Goal: Transaction & Acquisition: Register for event/course

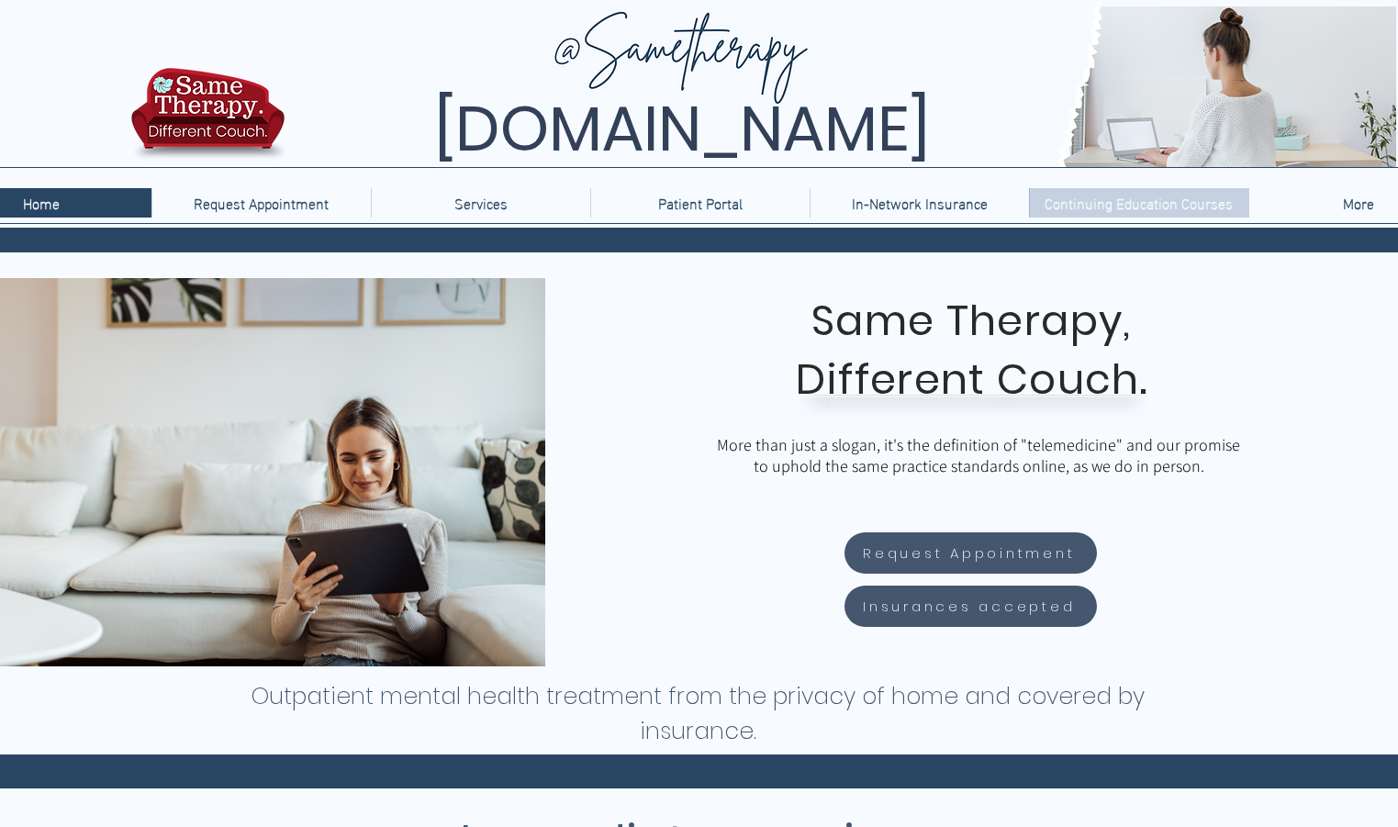
click at [1103, 202] on p "Continuing Education Courses" at bounding box center [1139, 202] width 207 height 29
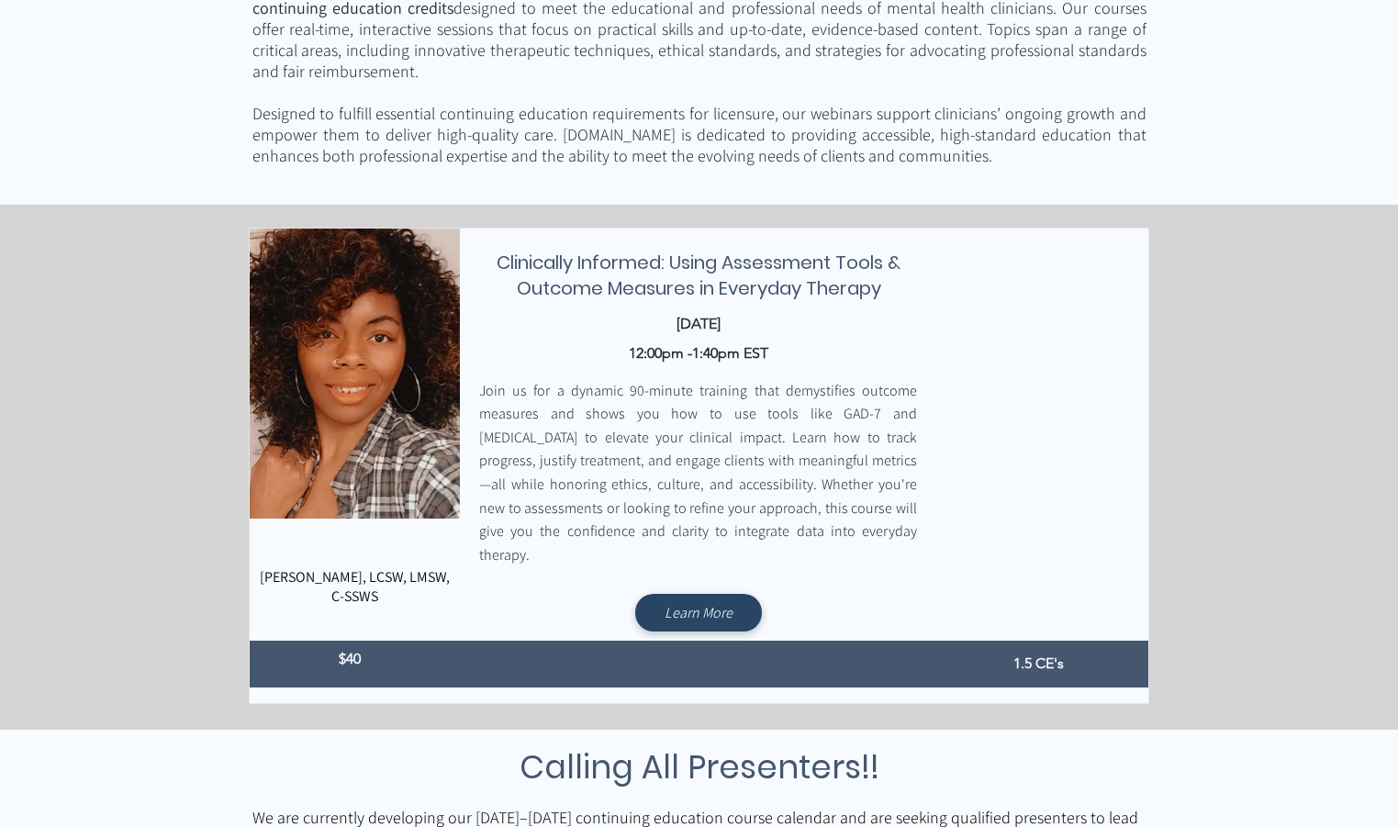
scroll to position [459, 0]
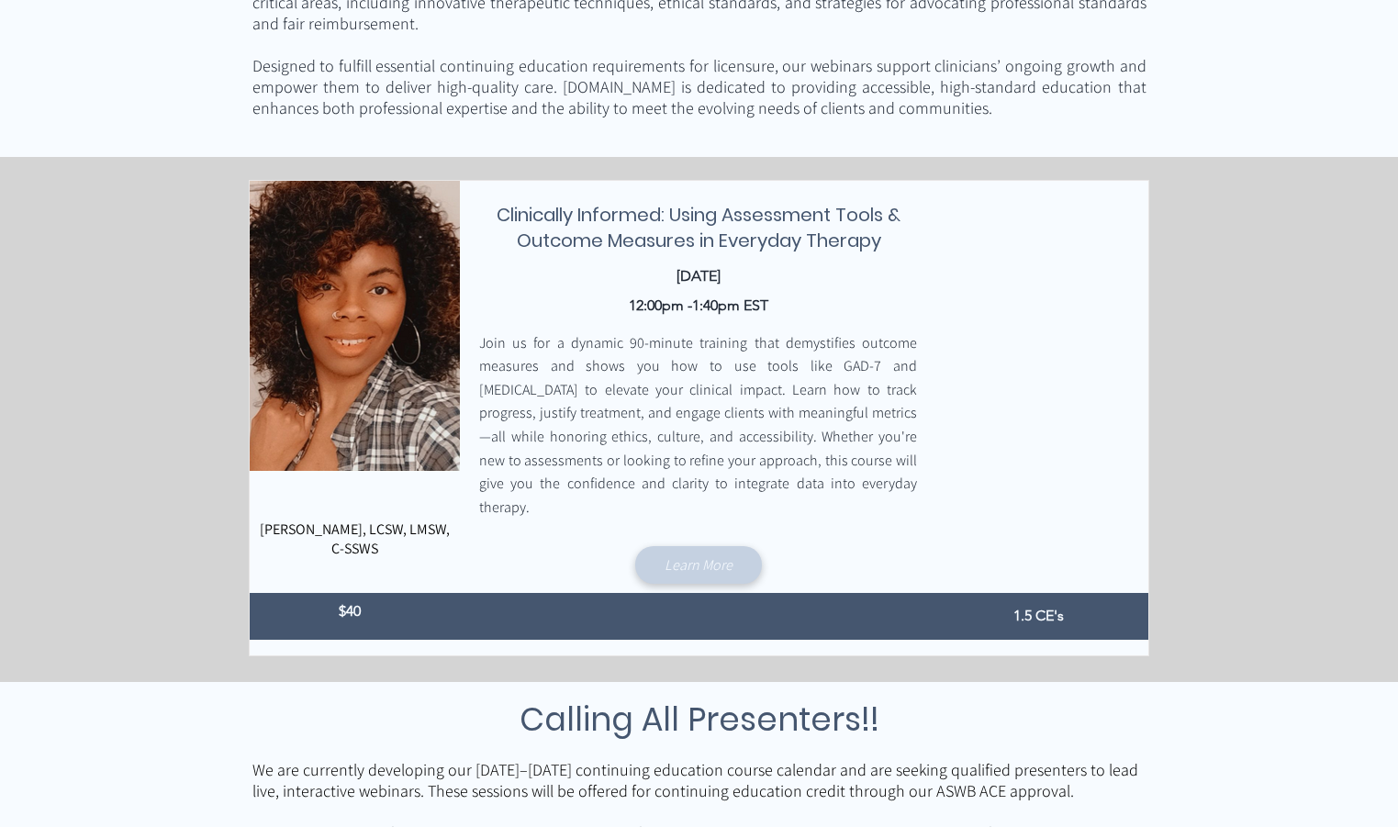
click at [724, 546] on link "Learn More" at bounding box center [698, 565] width 127 height 38
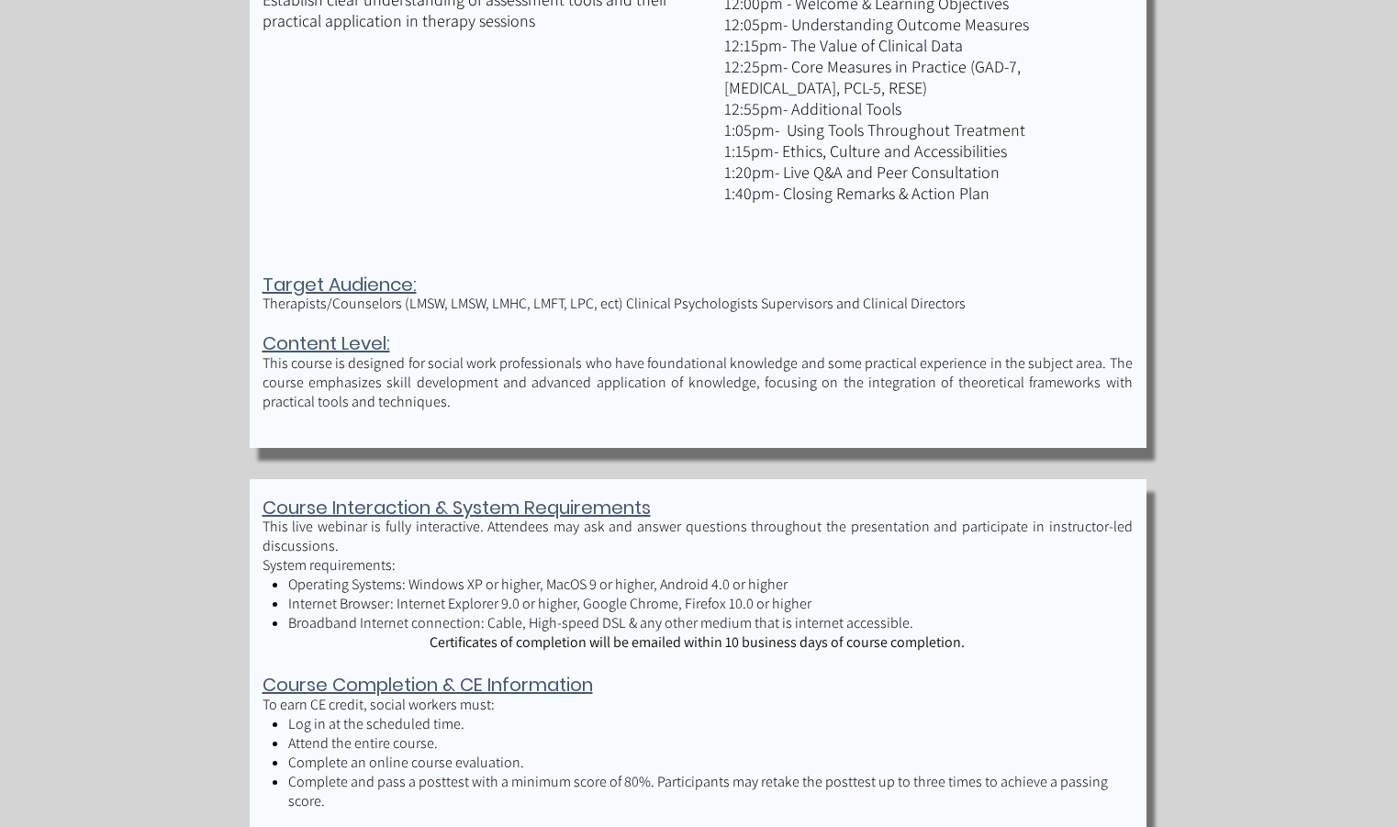
scroll to position [1653, 0]
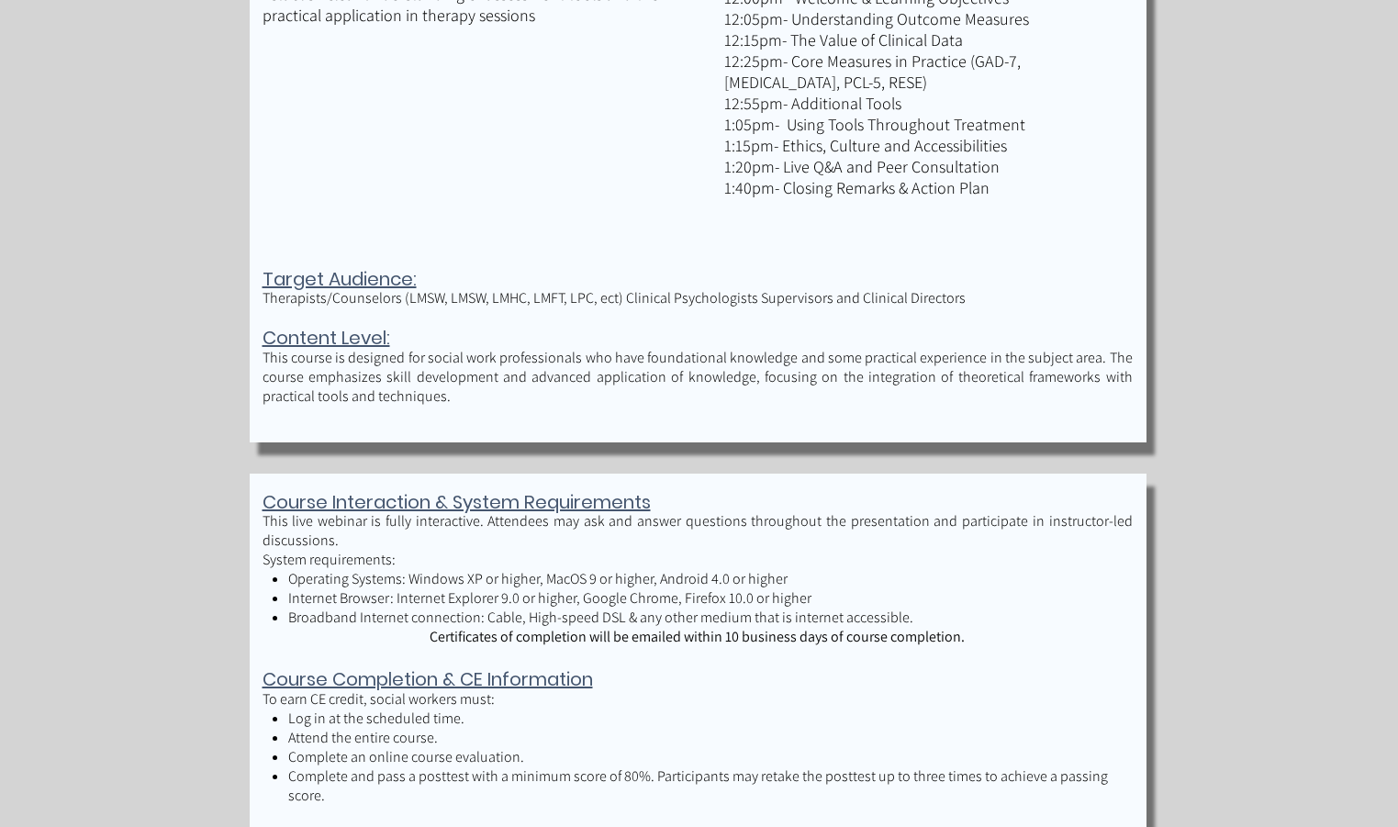
click at [559, 298] on span "Therapists/Counselors (LMSW, LMSW, LMHC, LMFT, LPC, ect) Clinical Psychologists…" at bounding box center [614, 297] width 703 height 19
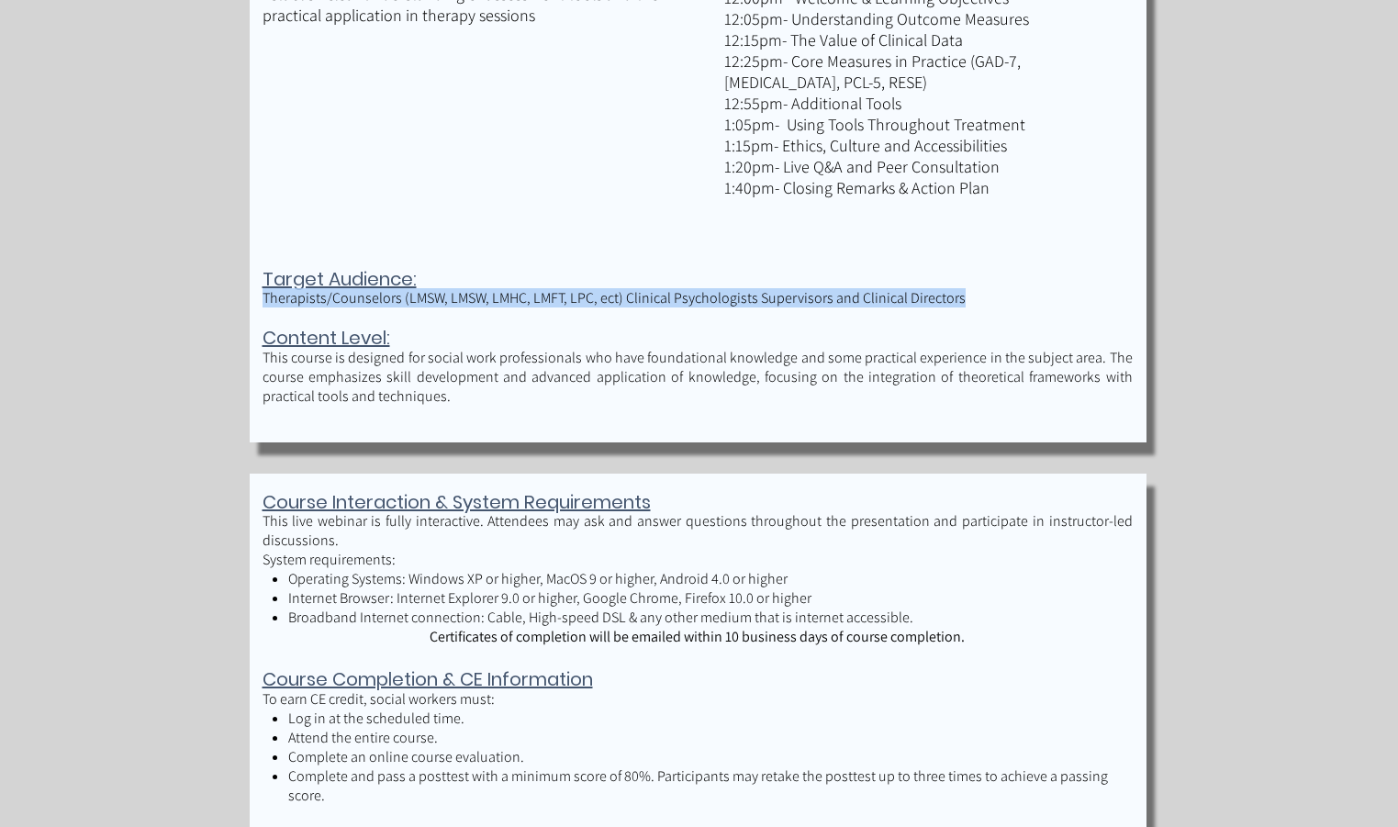
click at [559, 298] on span "Therapists/Counselors (LMSW, LMSW, LMHC, LMFT, LPC, ect) Clinical Psychologists…" at bounding box center [614, 297] width 703 height 19
copy span "Therapists/Counselors (LMSW, LMSW, LMHC, LMFT, LPC, ect) Clinical Psychologists…"
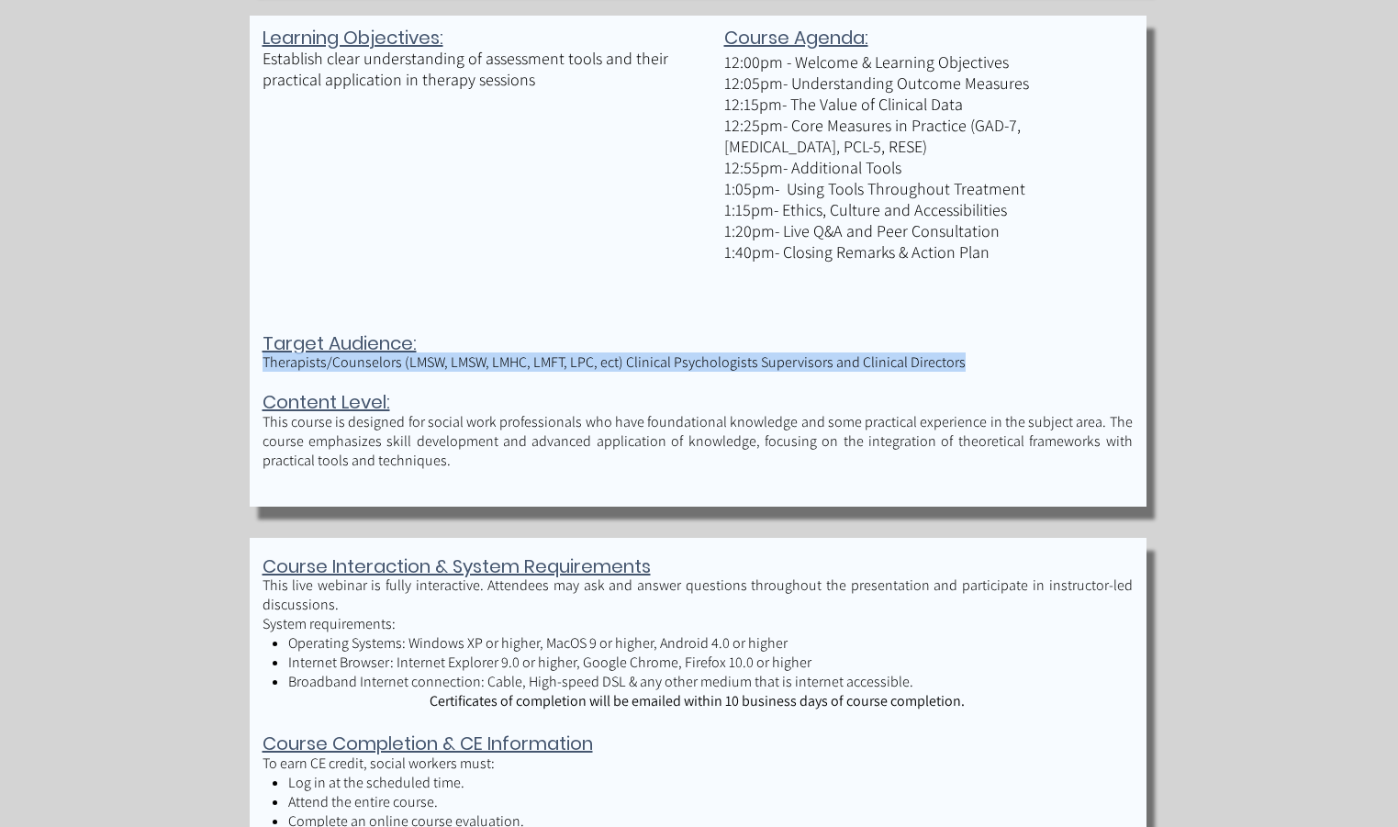
scroll to position [1469, 0]
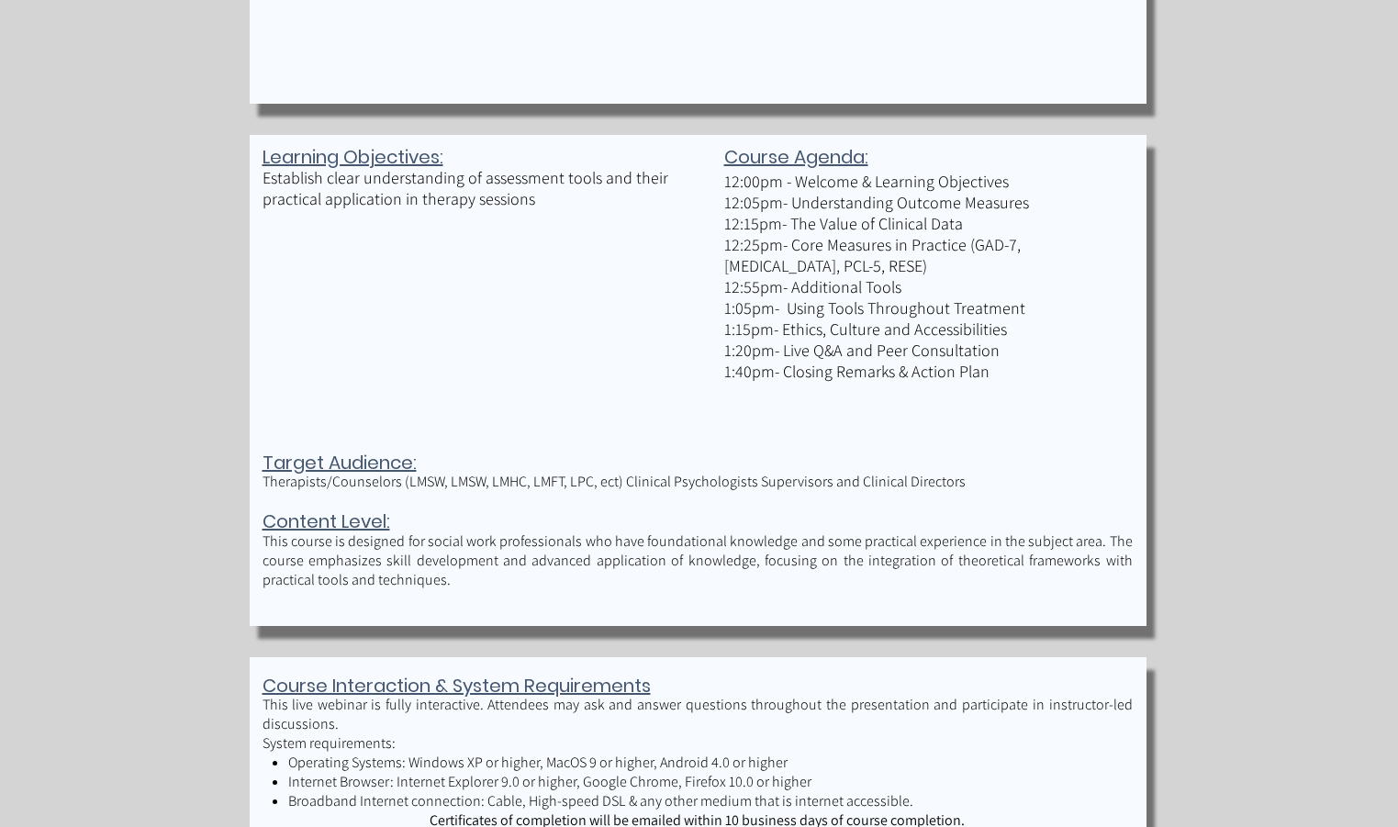
click at [414, 200] on p "Establish clear understanding of assessment tools and their practical applicati…" at bounding box center [472, 188] width 418 height 42
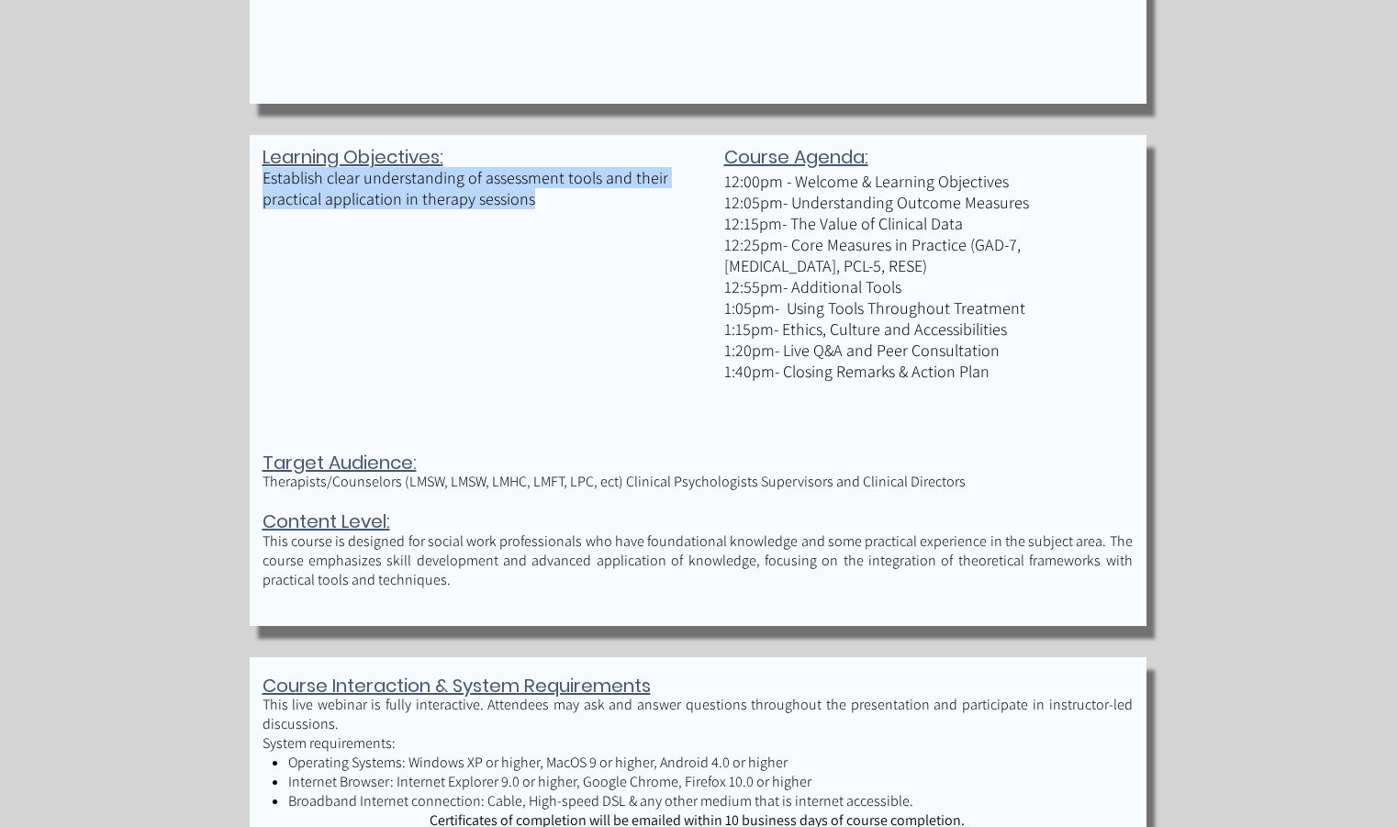
click at [414, 200] on p "Establish clear understanding of assessment tools and their practical applicati…" at bounding box center [472, 188] width 418 height 42
copy p "Establish clear understanding of assessment tools and their practical applicati…"
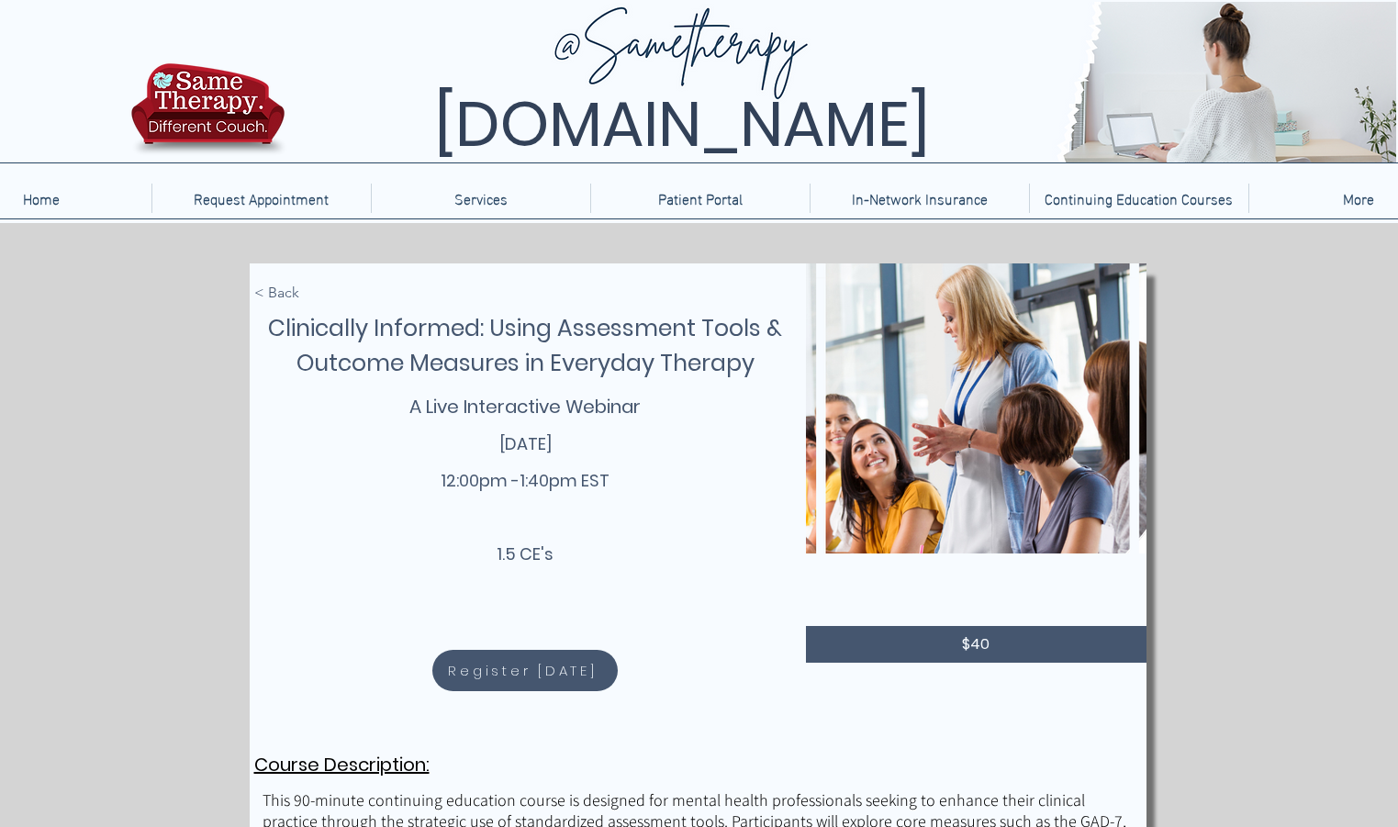
scroll to position [0, 0]
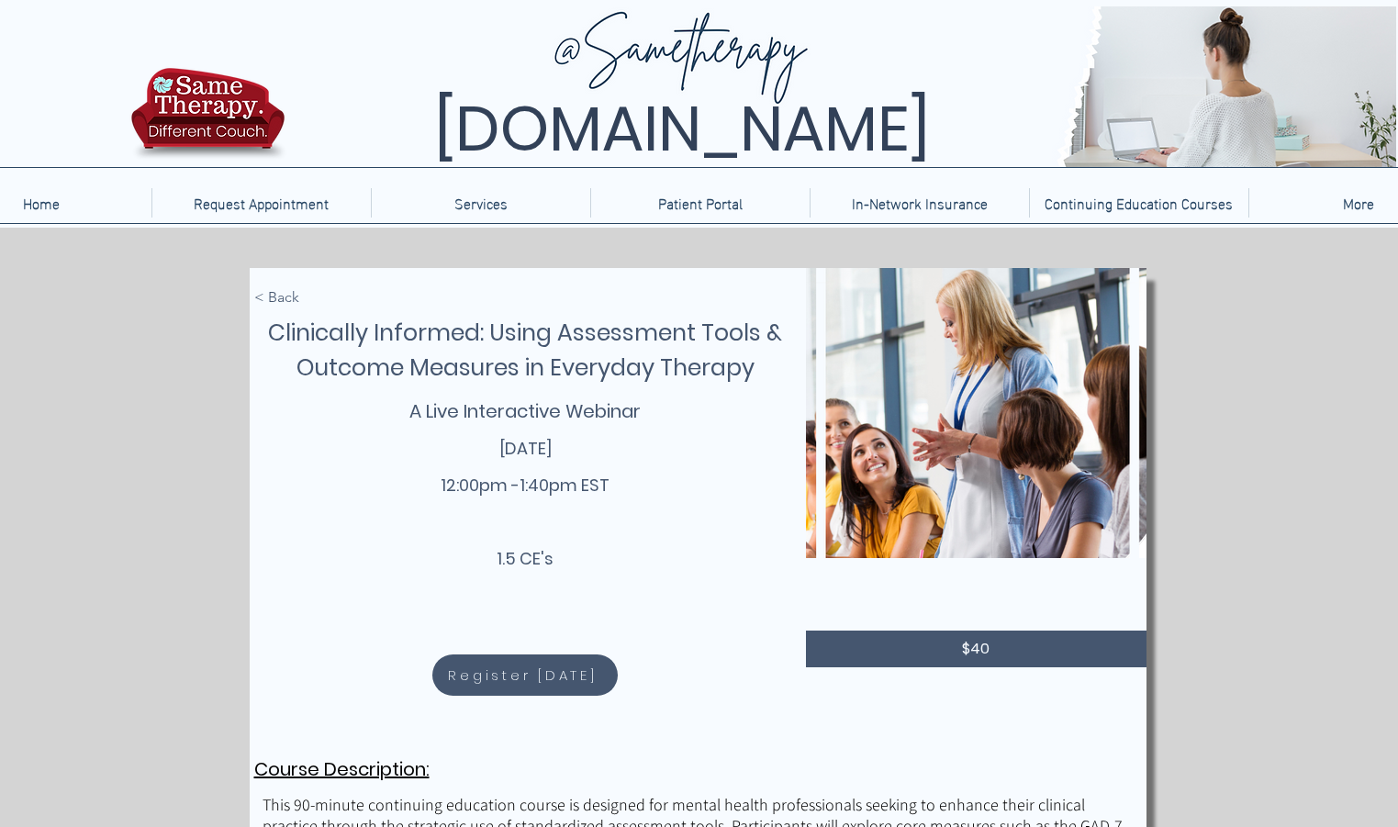
drag, startPoint x: 920, startPoint y: 414, endPoint x: 313, endPoint y: 222, distance: 636.6
drag, startPoint x: 803, startPoint y: 478, endPoint x: 260, endPoint y: 323, distance: 565.3
drag, startPoint x: 260, startPoint y: 323, endPoint x: 477, endPoint y: 351, distance: 219.4
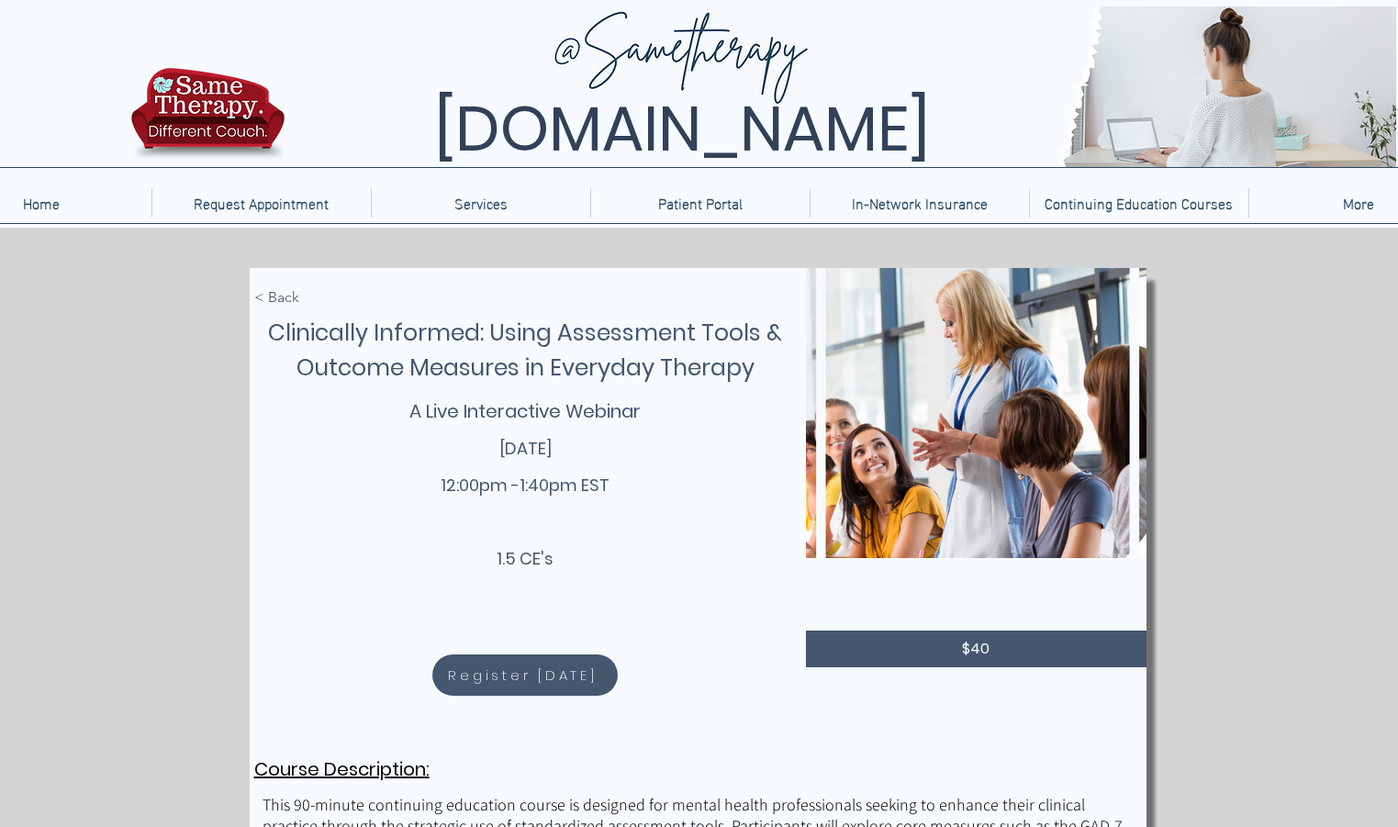
copy div "< Lore Ipsumdolor Sitametc: Adipi Elitseddoe Tempo & Incidid Utlabore et Dolore…"
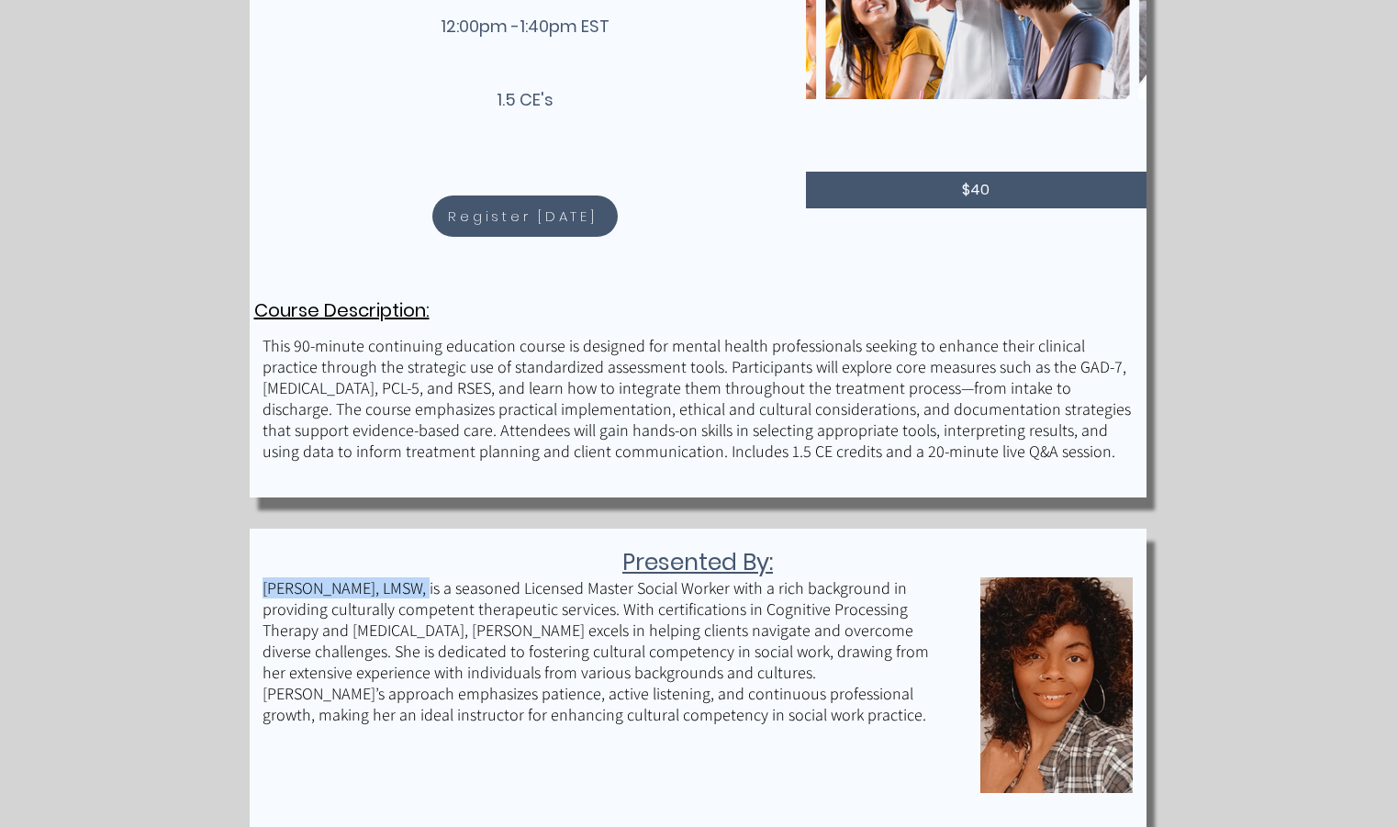
drag, startPoint x: 264, startPoint y: 588, endPoint x: 436, endPoint y: 590, distance: 171.7
click at [436, 590] on p "[PERSON_NAME], LMSW, is a seasoned Licensed Master Social Worker with a rich ba…" at bounding box center [600, 652] width 675 height 148
copy p "[PERSON_NAME], LMSW"
click at [461, 584] on p "[PERSON_NAME], LMSW, is a seasoned Licensed Master Social Worker with a rich ba…" at bounding box center [600, 652] width 675 height 148
drag, startPoint x: 441, startPoint y: 586, endPoint x: 917, endPoint y: 719, distance: 494.8
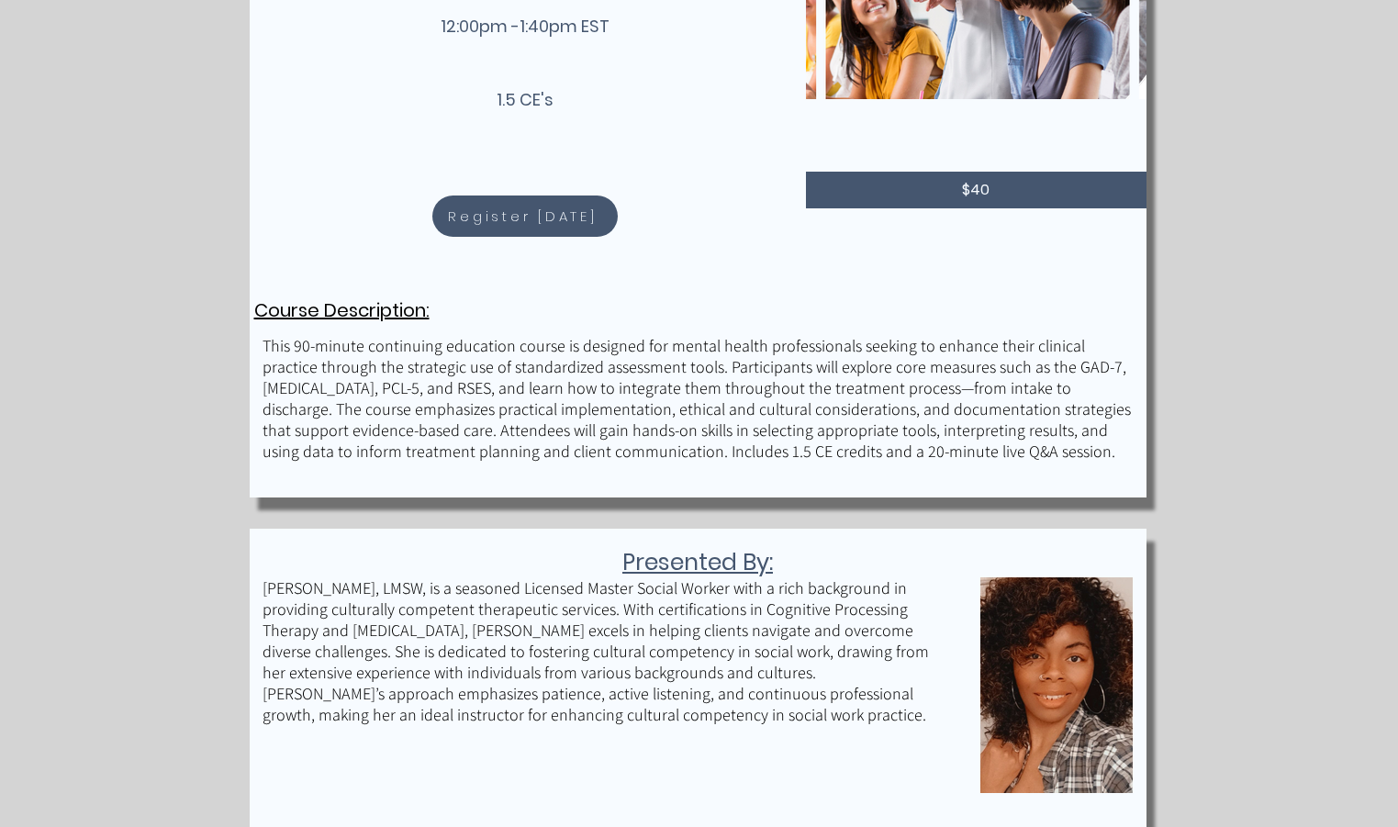
click at [917, 719] on p "[PERSON_NAME], LMSW, is a seasoned Licensed Master Social Worker with a rich ba…" at bounding box center [600, 652] width 675 height 148
copy p "is a seasoned Licensed Master Social Worker with a rich background in providing…"
click at [504, 211] on span "Register [DATE]" at bounding box center [522, 216] width 149 height 21
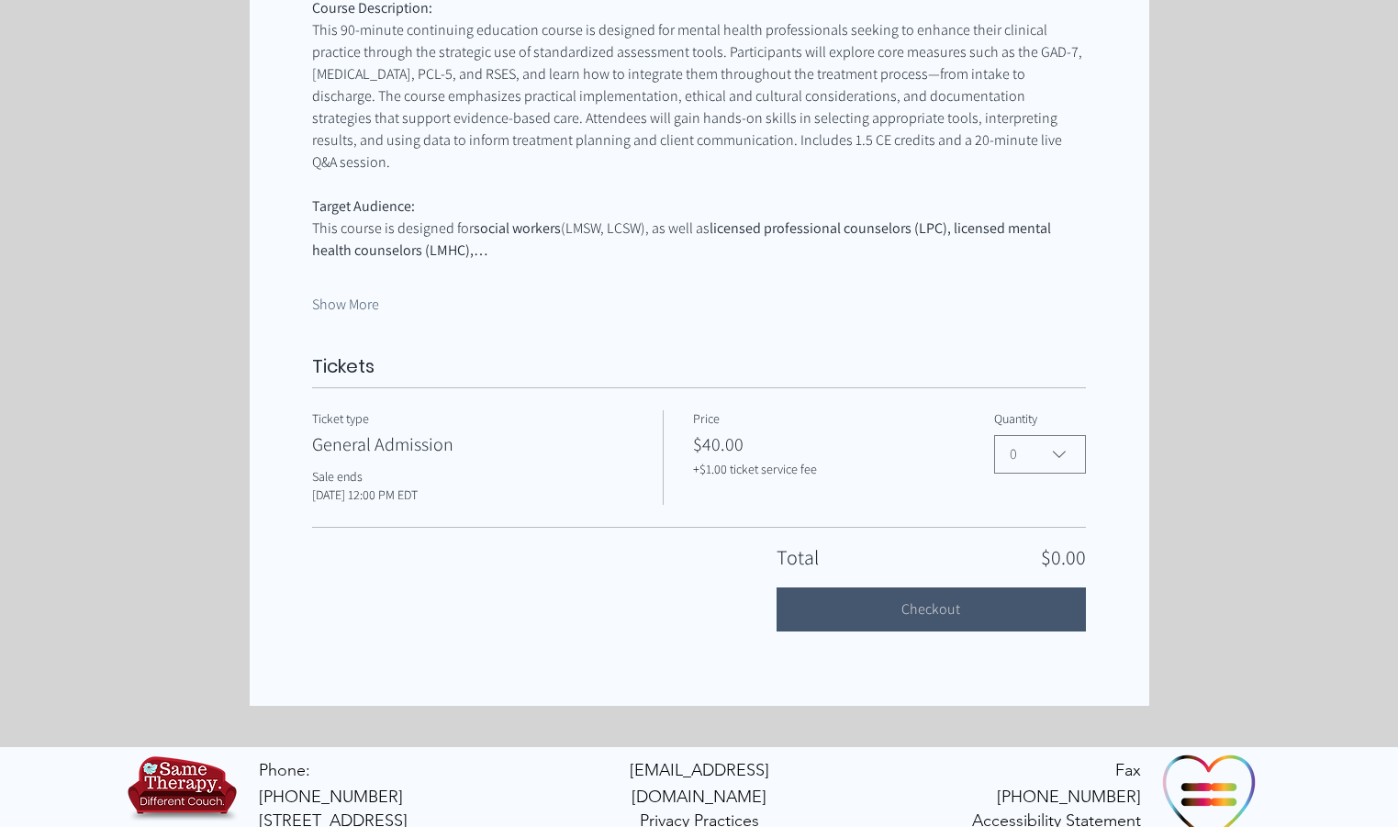
scroll to position [1064, 0]
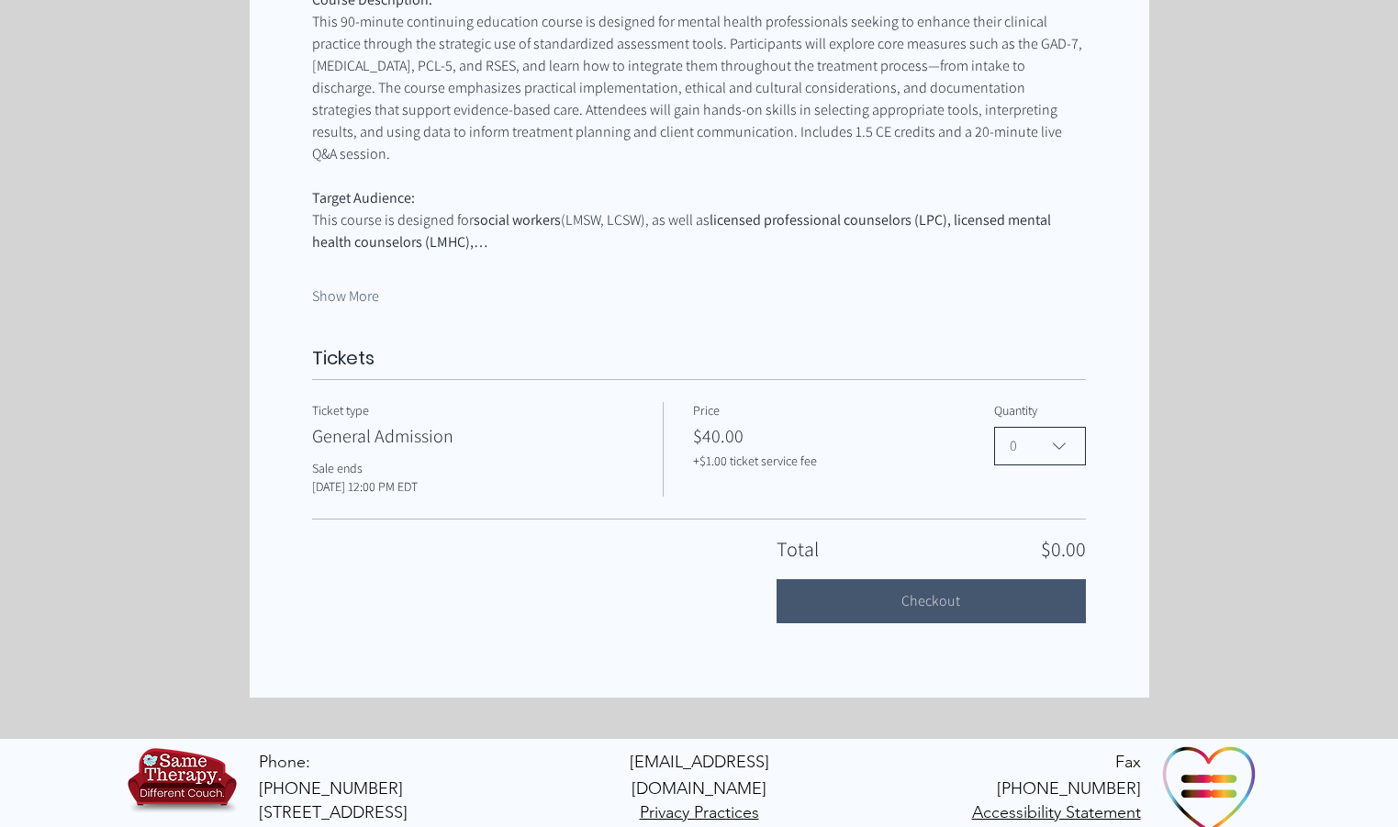
click at [1062, 435] on icon "Clinically Informed: Using Assessment Tools & Outcome Measures in Everyday Ther…" at bounding box center [1060, 446] width 22 height 22
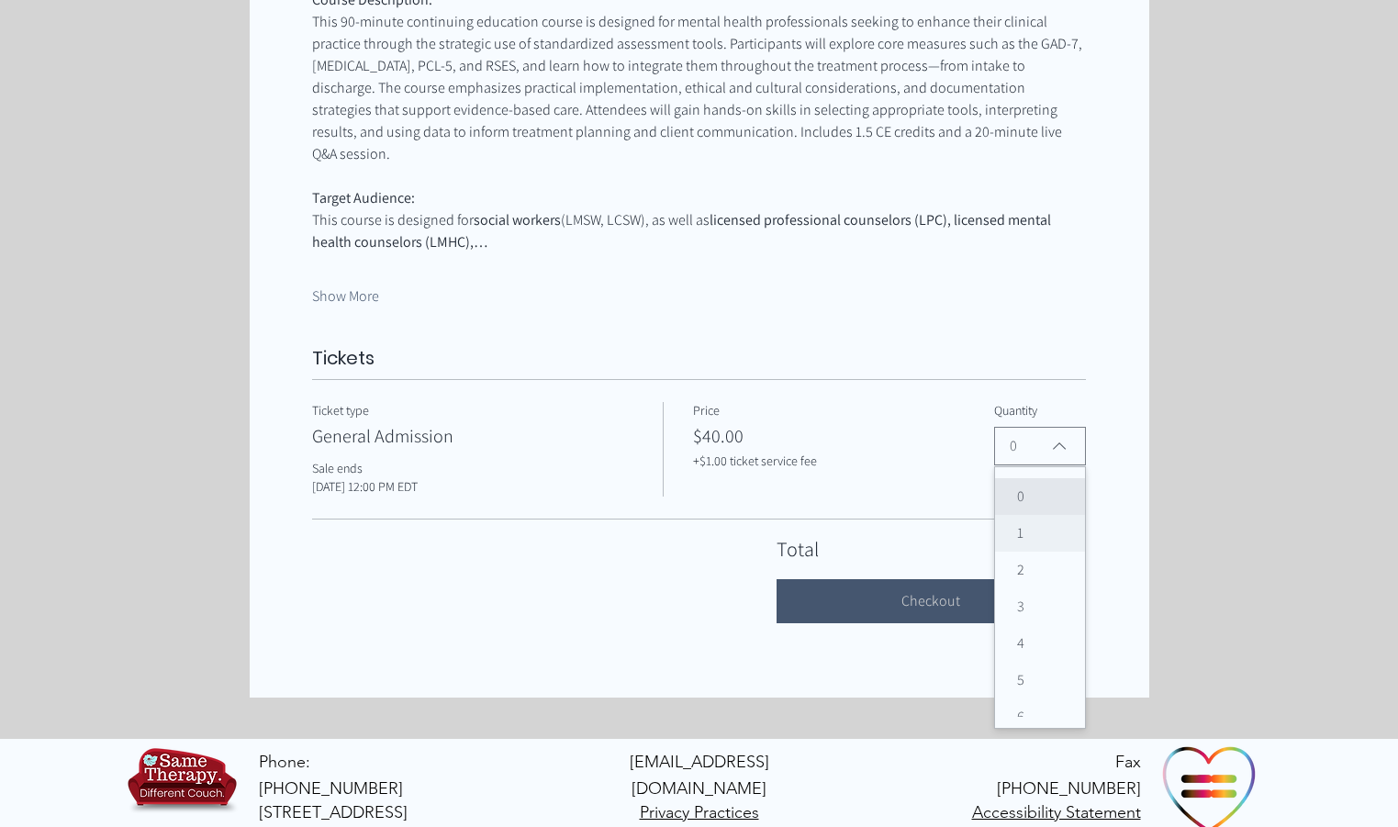
click at [1028, 526] on span "1" at bounding box center [1040, 533] width 68 height 22
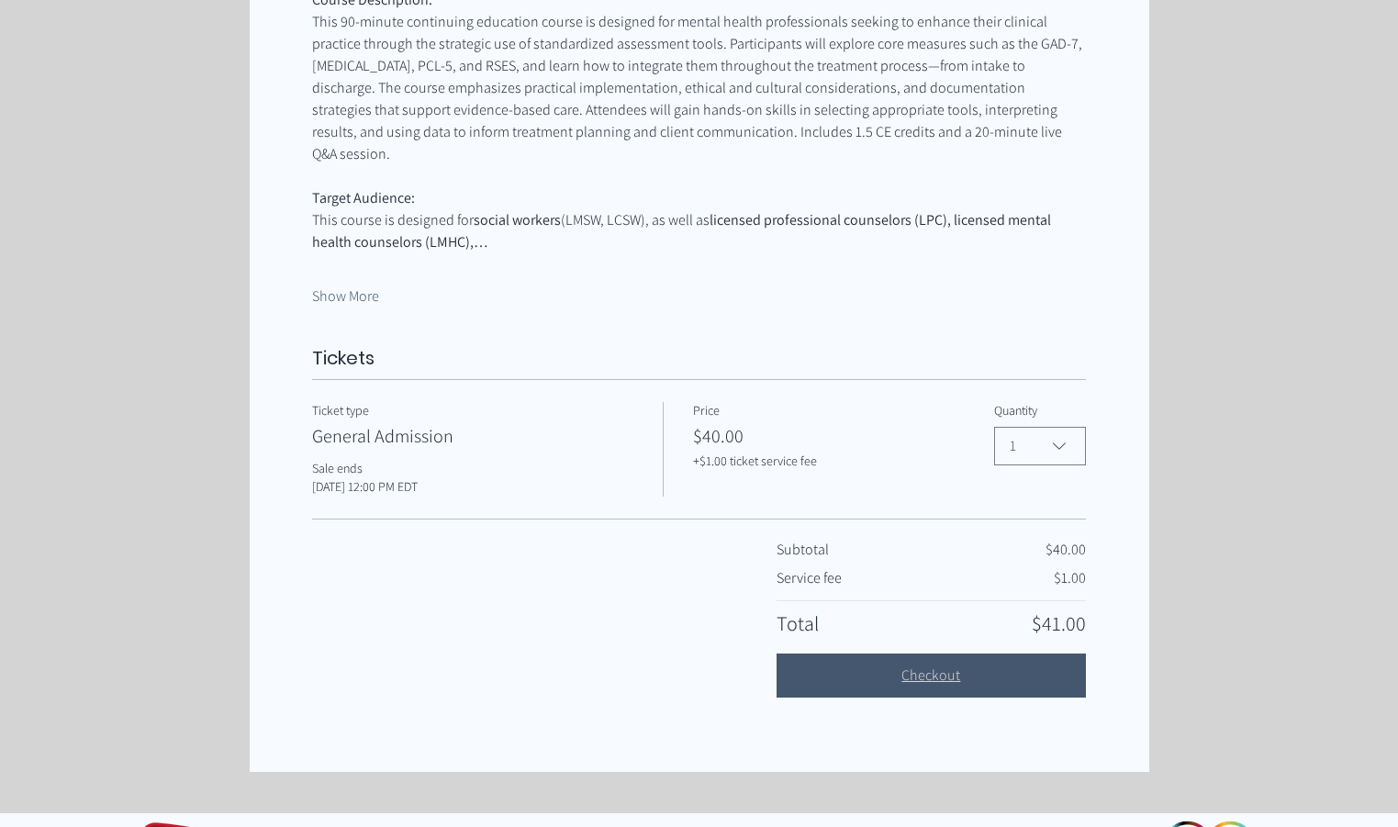
click at [892, 657] on button "Checkout" at bounding box center [931, 676] width 309 height 44
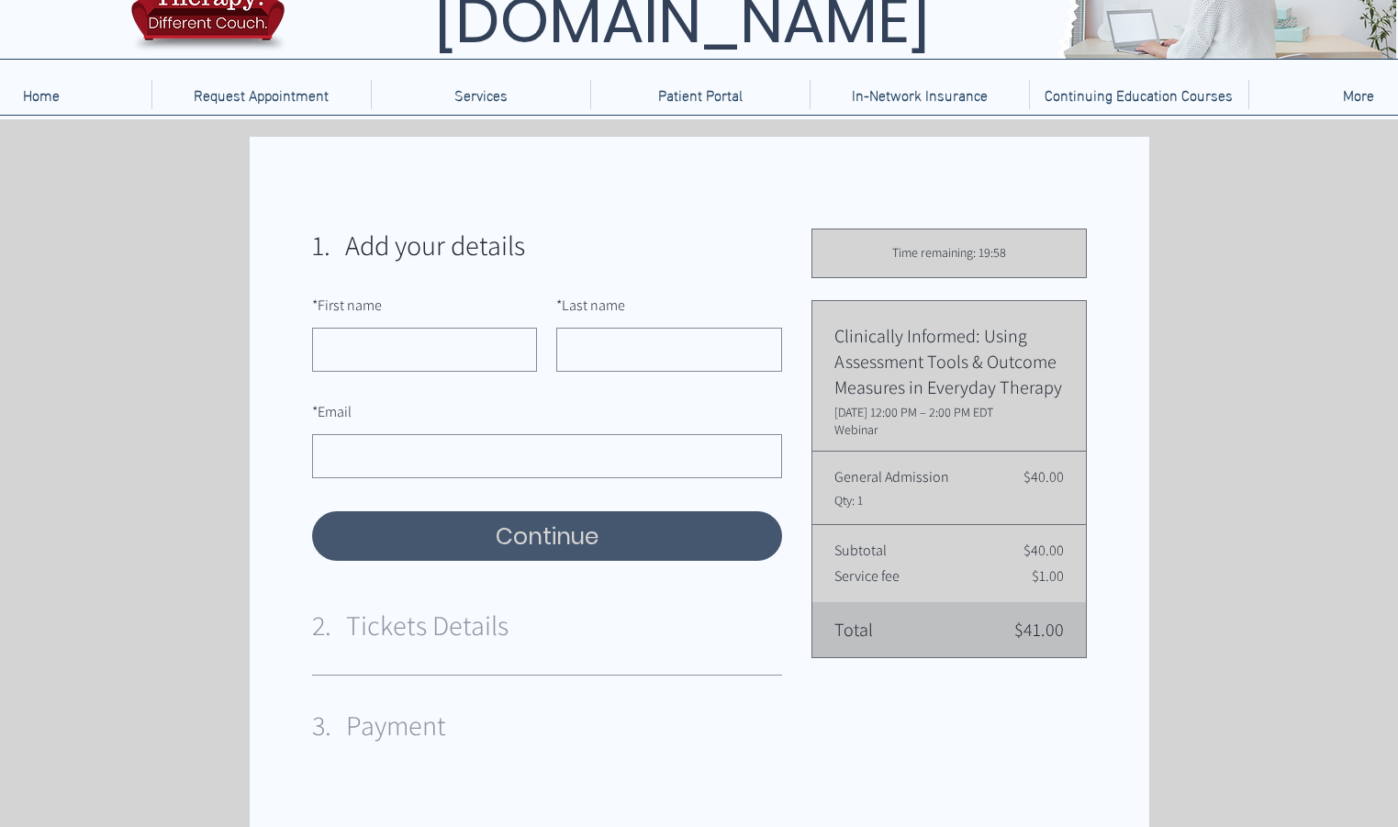
scroll to position [200, 0]
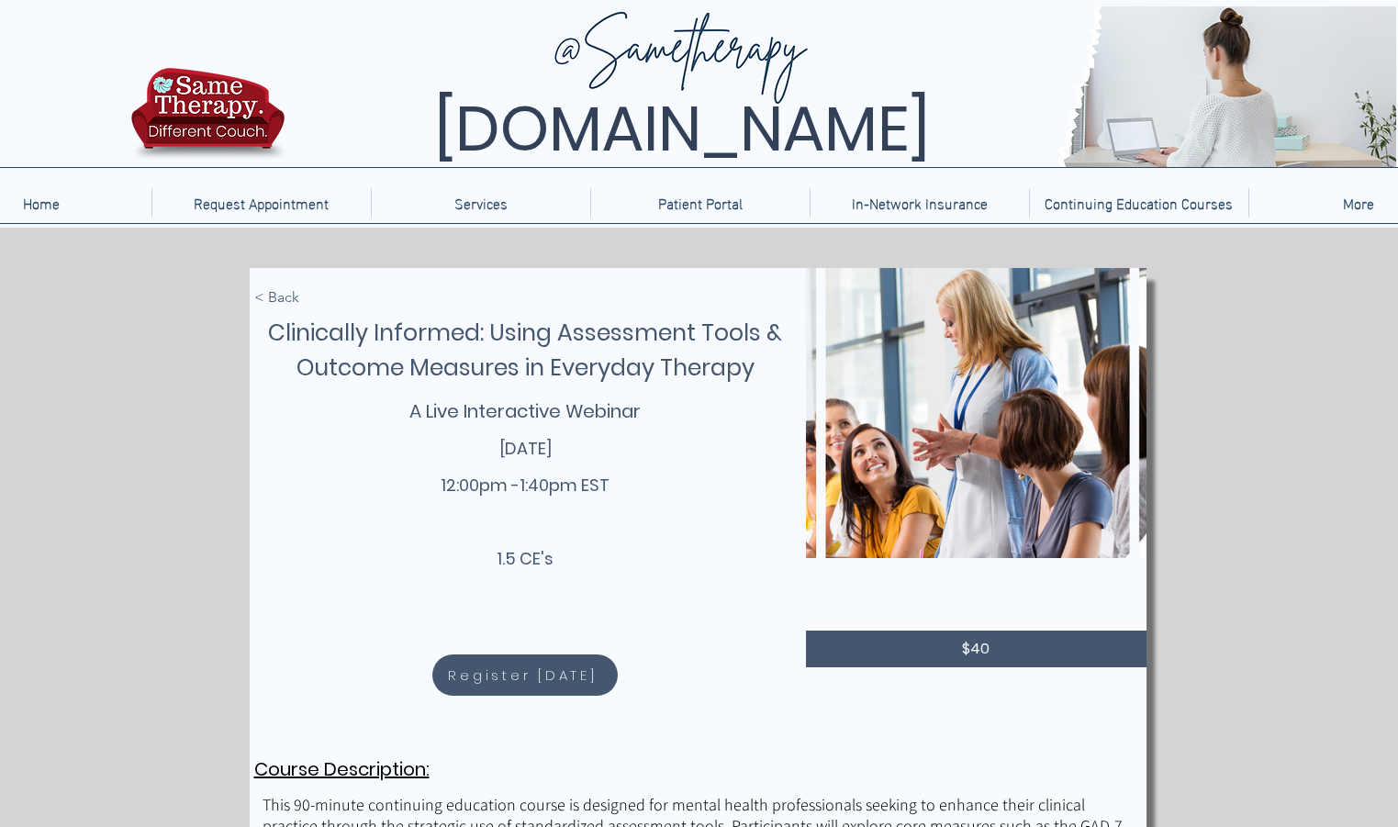
scroll to position [275, 0]
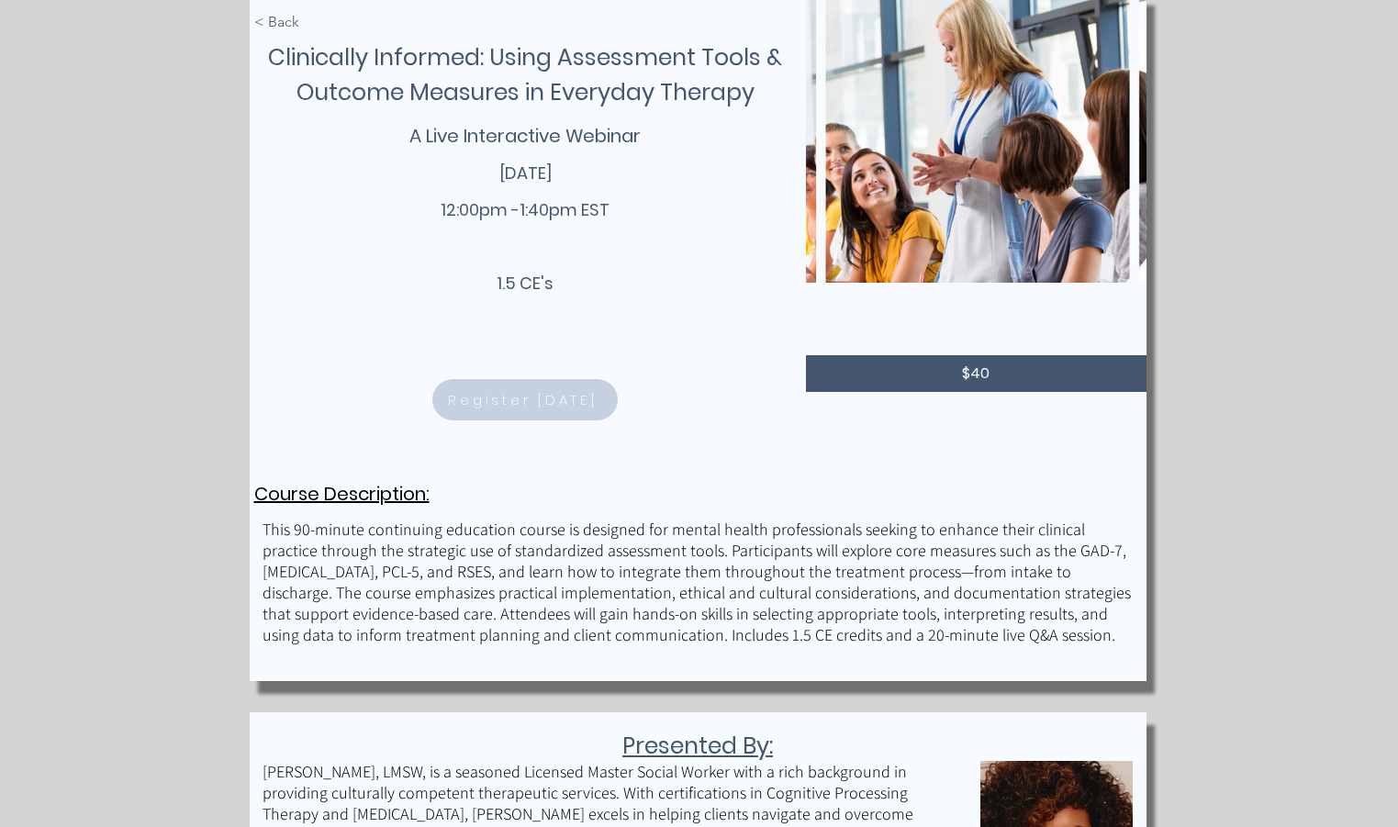
click at [521, 403] on span "Register [DATE]" at bounding box center [522, 399] width 149 height 21
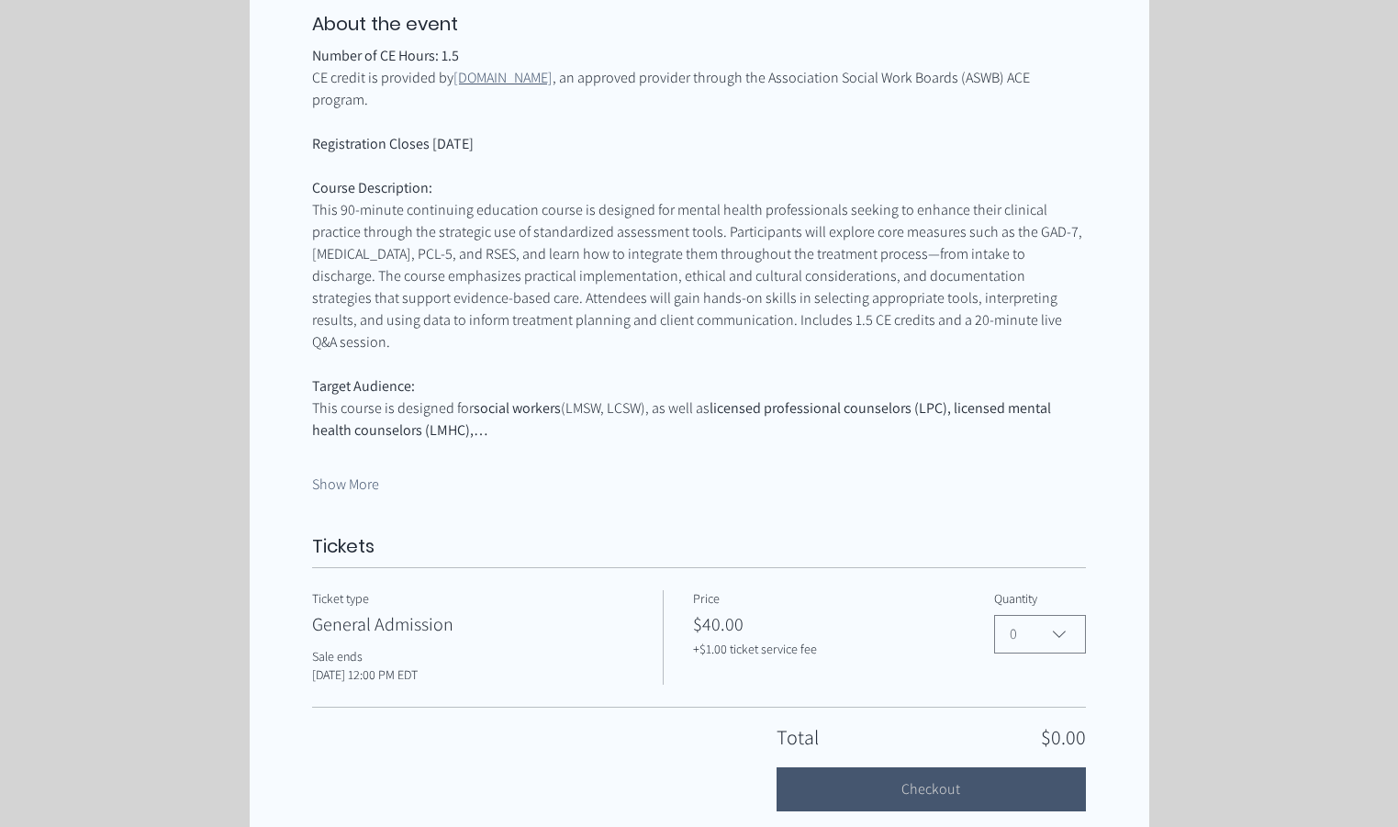
scroll to position [826, 0]
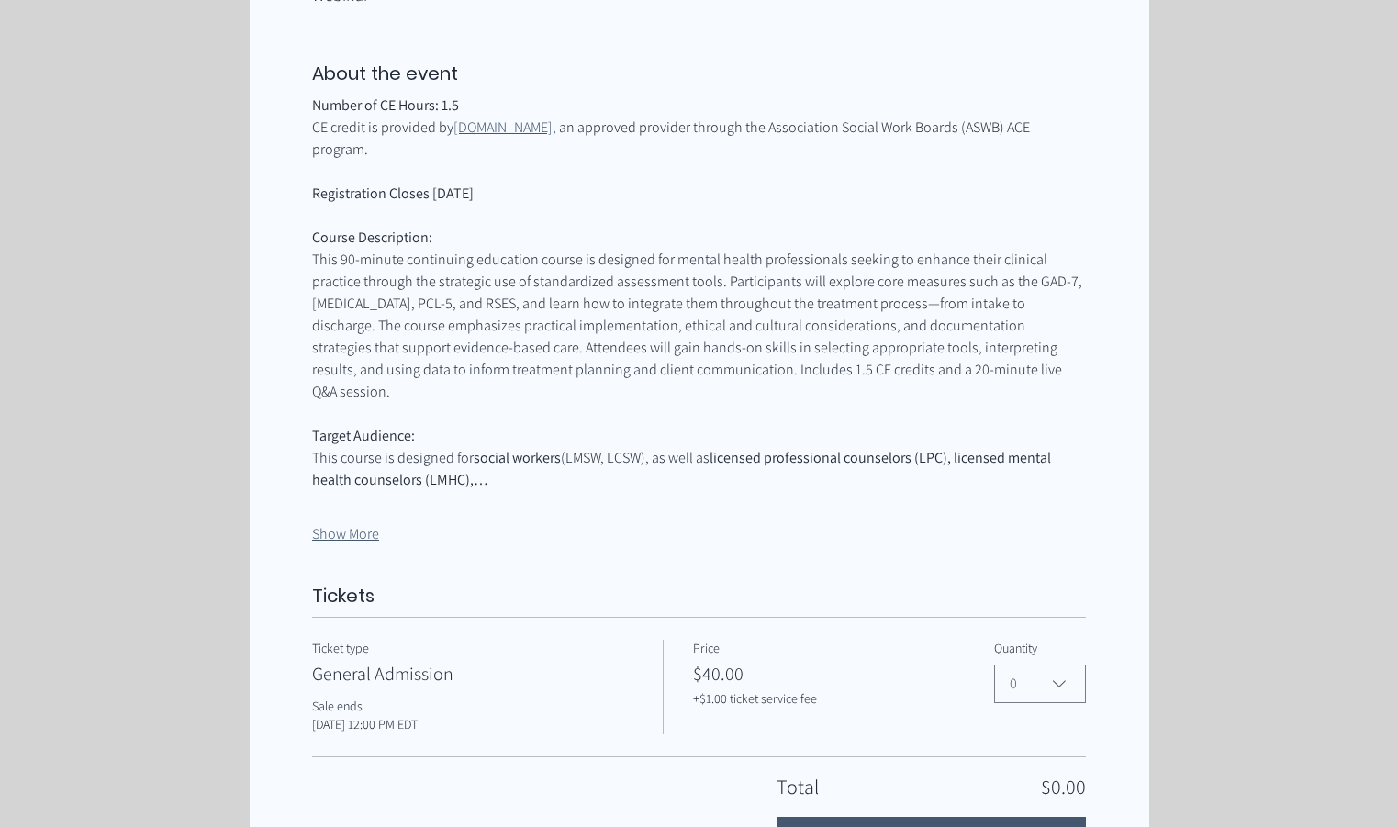
click at [339, 524] on button "Show More" at bounding box center [345, 534] width 67 height 20
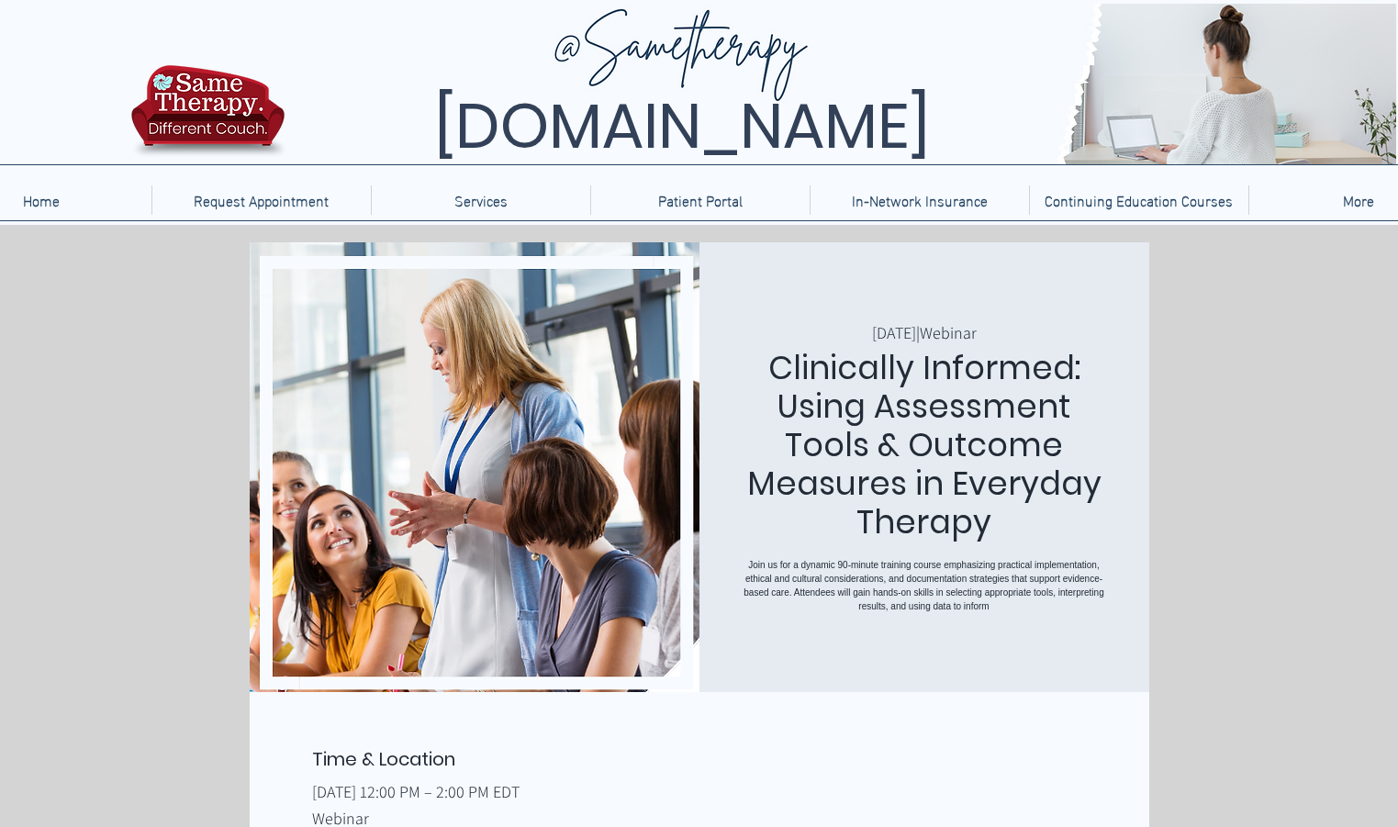
scroll to position [0, 0]
